Goal: Transaction & Acquisition: Purchase product/service

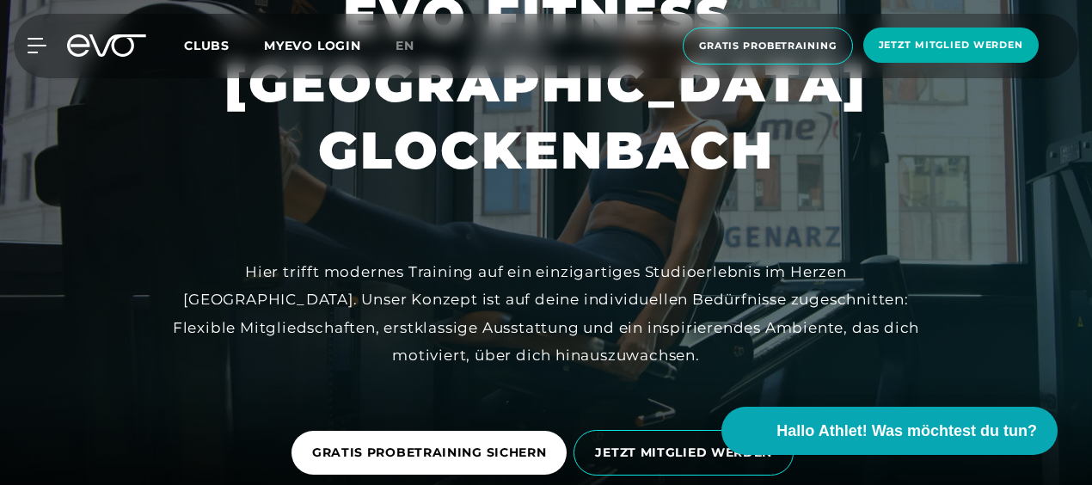
scroll to position [172, 0]
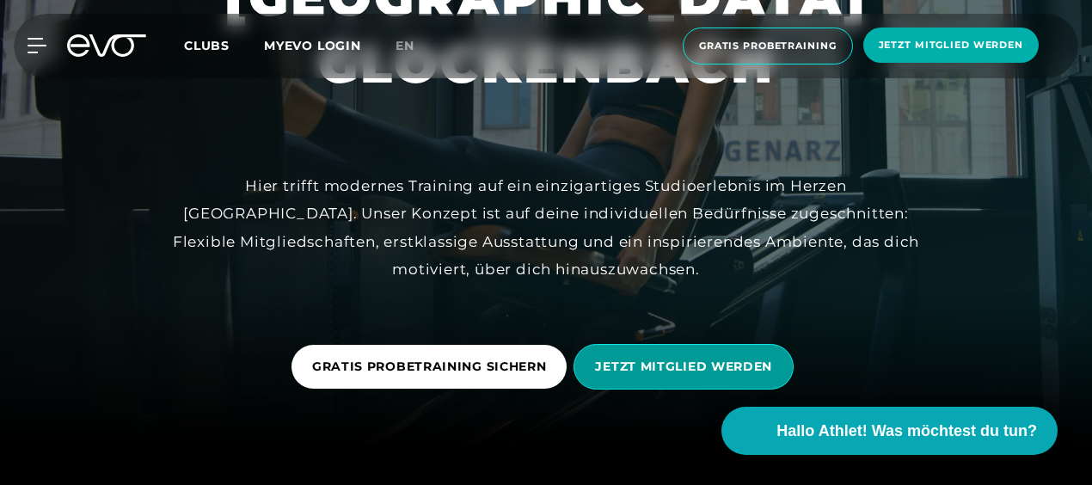
click at [648, 358] on span "JETZT MITGLIED WERDEN" at bounding box center [683, 367] width 177 height 18
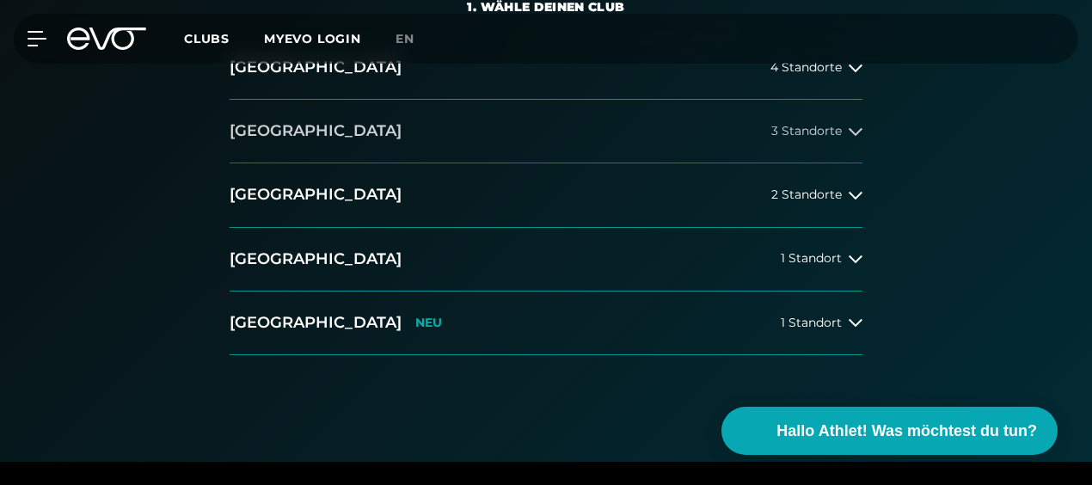
scroll to position [430, 0]
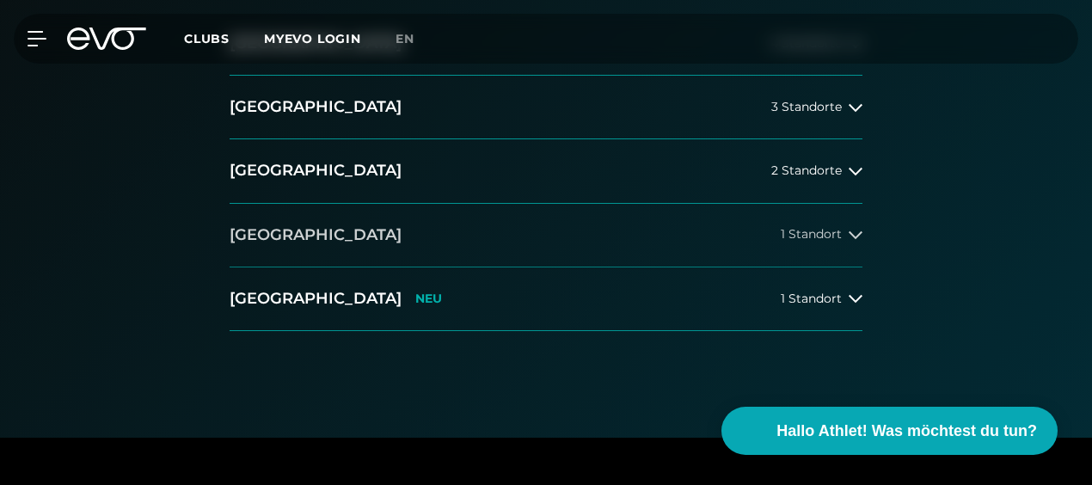
click at [814, 234] on span "1 Standort" at bounding box center [811, 234] width 61 height 13
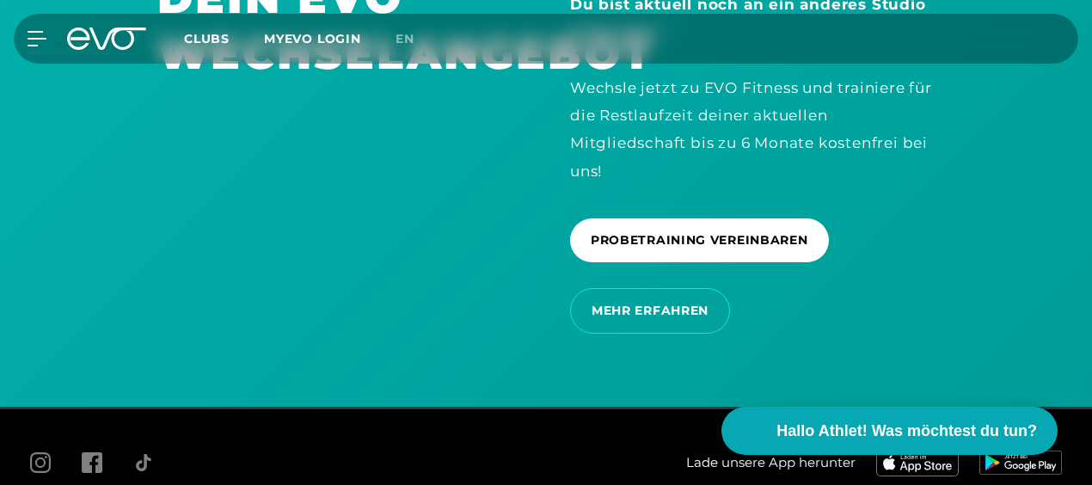
scroll to position [2863, 0]
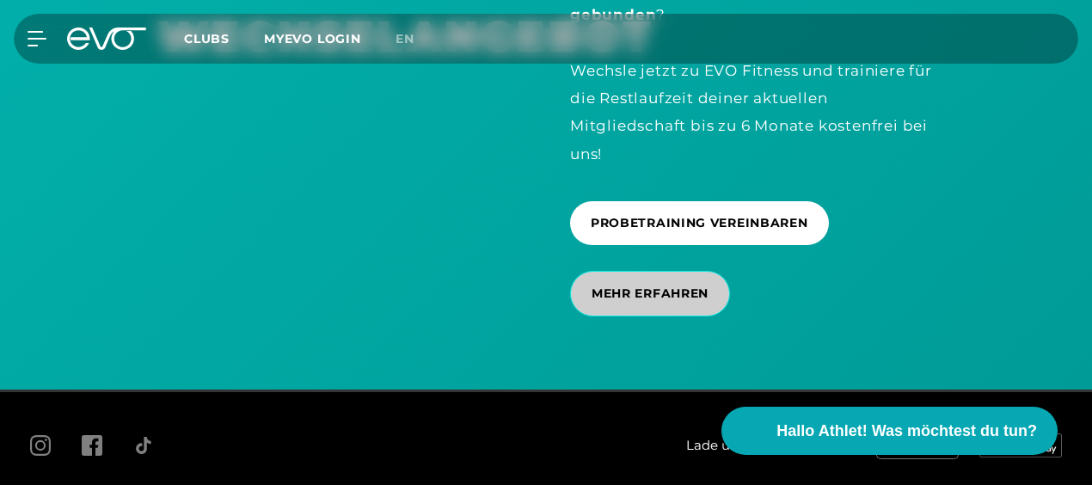
click at [604, 296] on span "MEHR ERFAHREN" at bounding box center [650, 294] width 117 height 18
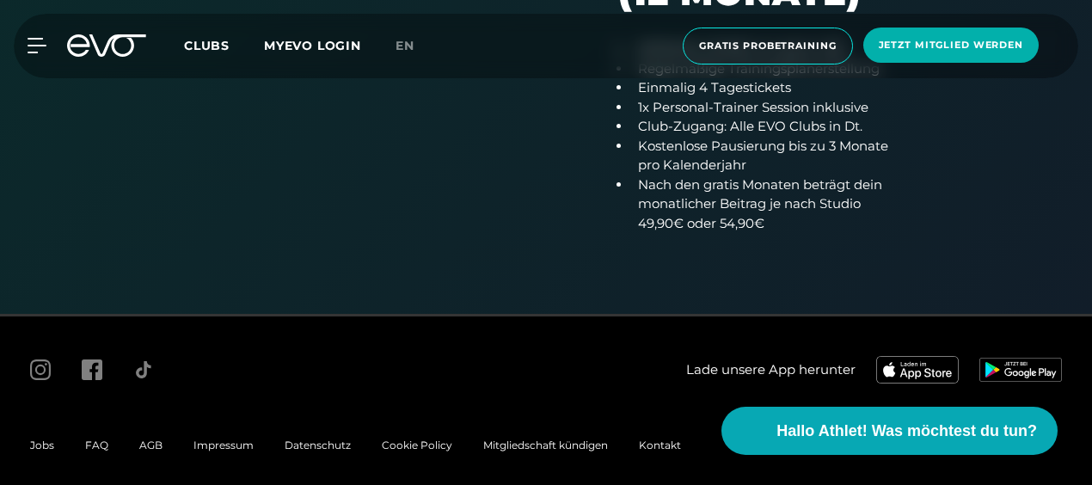
scroll to position [1235, 0]
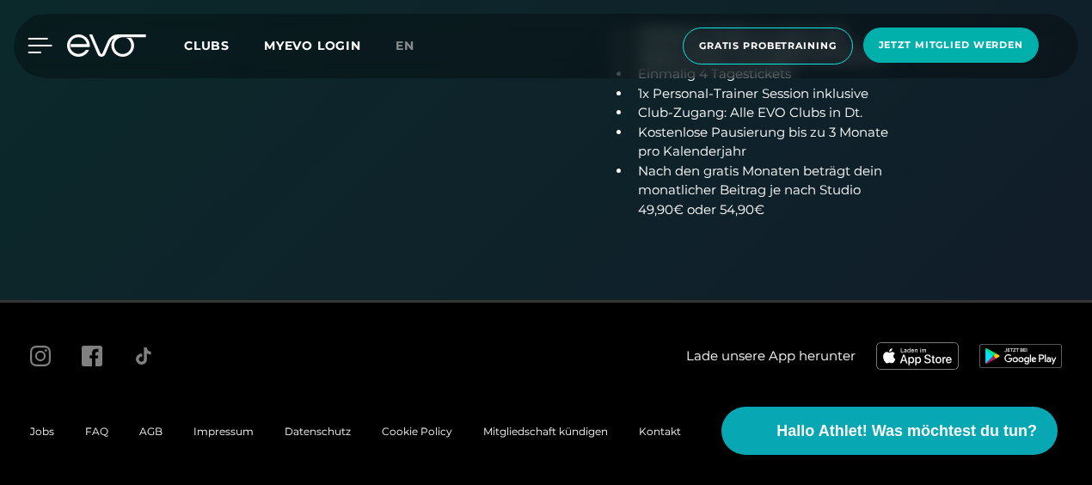
click at [36, 51] on icon at bounding box center [40, 45] width 25 height 15
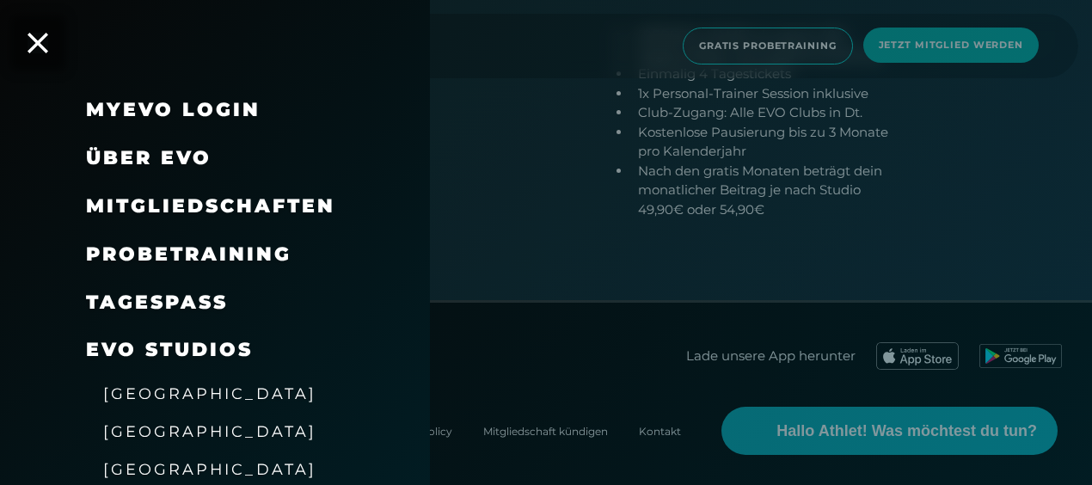
click at [196, 198] on span "Mitgliedschaften" at bounding box center [210, 205] width 249 height 23
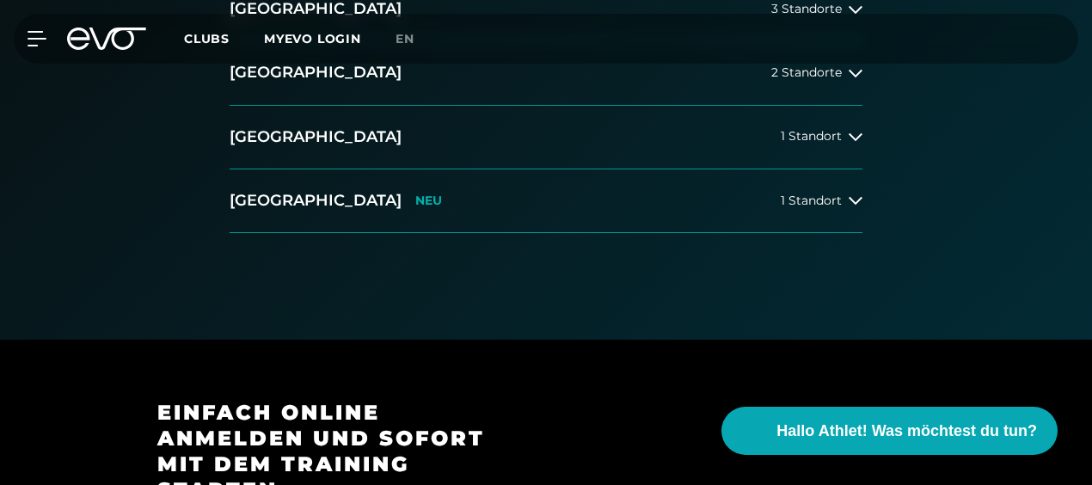
scroll to position [516, 0]
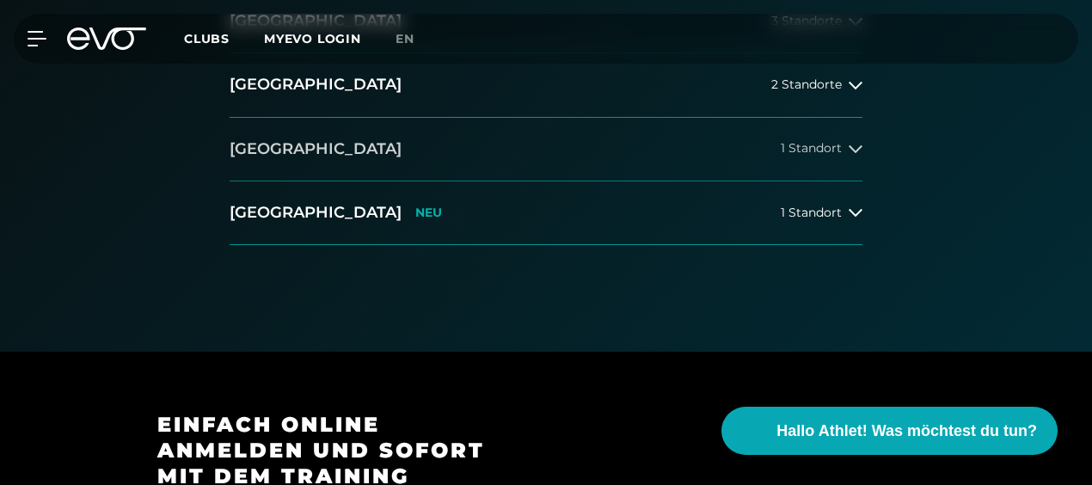
click at [853, 155] on button "[GEOGRAPHIC_DATA] 1 Standort" at bounding box center [546, 150] width 633 height 64
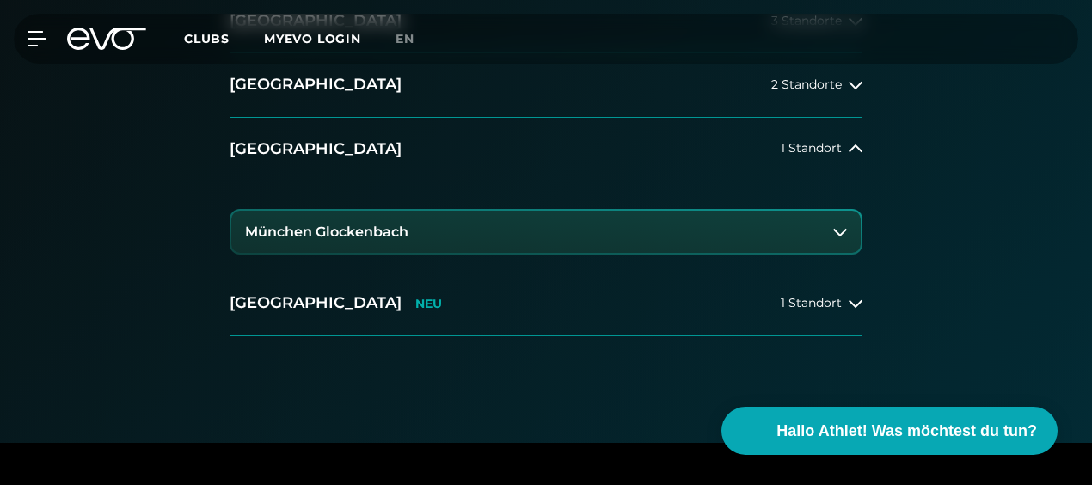
click at [799, 229] on button "München Glockenbach" at bounding box center [545, 232] width 629 height 43
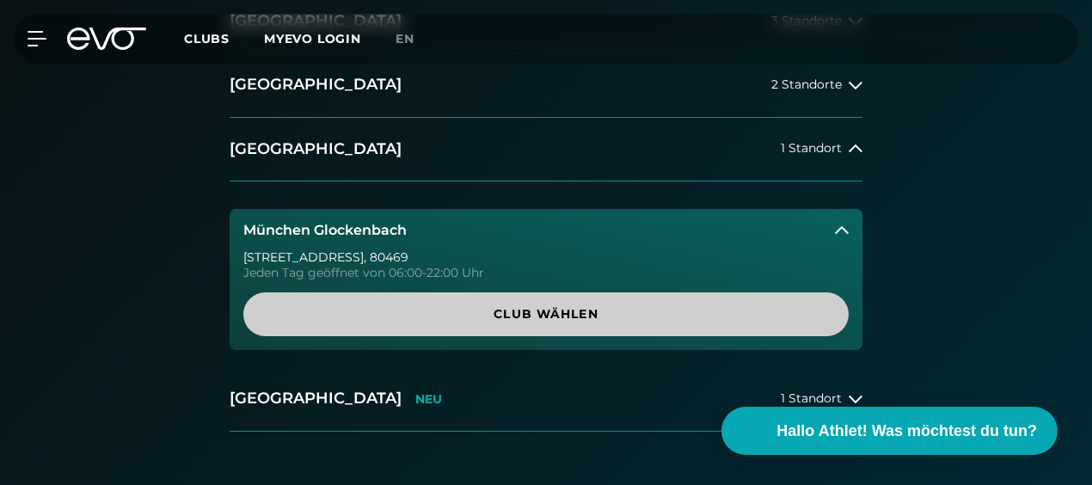
click at [530, 324] on span "Club wählen" at bounding box center [545, 314] width 605 height 44
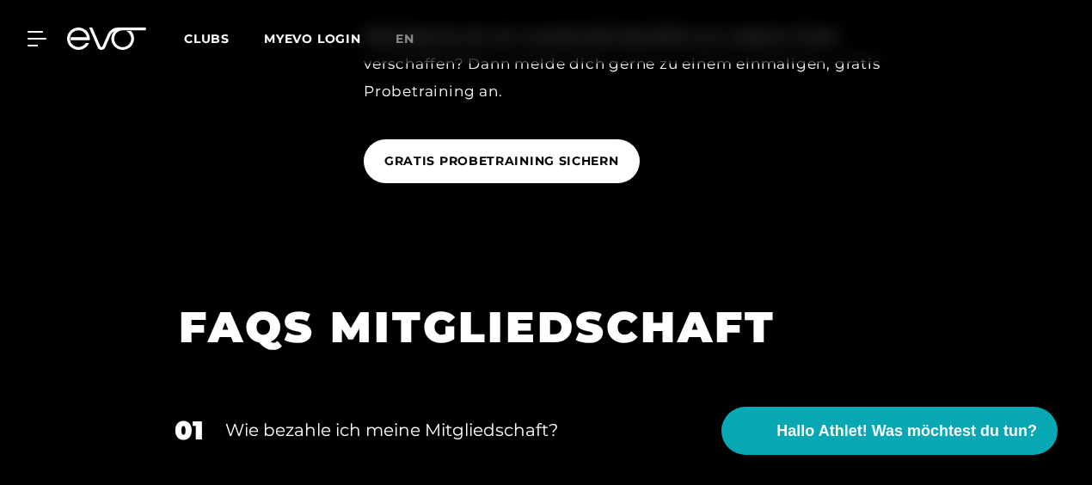
scroll to position [3113, 0]
